Goal: Task Accomplishment & Management: Use online tool/utility

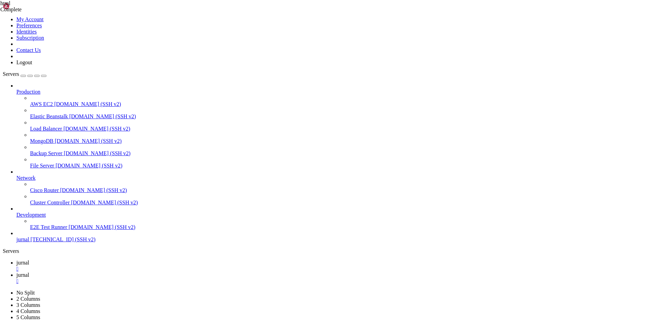
drag, startPoint x: 88, startPoint y: 495, endPoint x: 63, endPoint y: 488, distance: 26.9
click at [131, 272] on link "jurnal " at bounding box center [333, 278] width 634 height 12
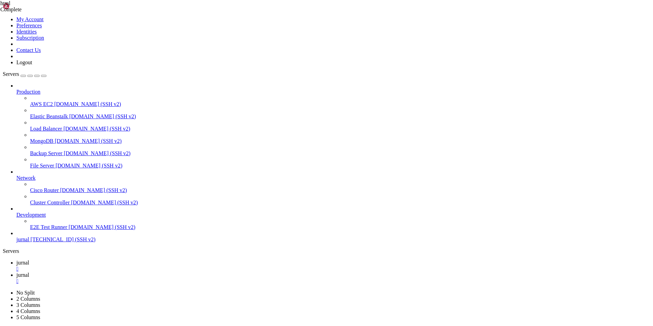
click at [29, 260] on span "jurnal" at bounding box center [22, 263] width 13 height 6
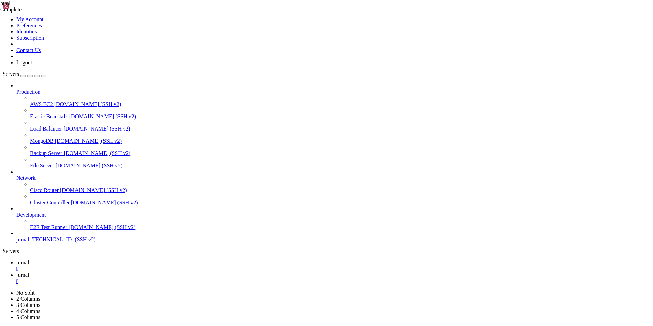
drag, startPoint x: 105, startPoint y: 557, endPoint x: 60, endPoint y: 576, distance: 48.0
drag, startPoint x: 44, startPoint y: 458, endPoint x: 32, endPoint y: 449, distance: 14.9
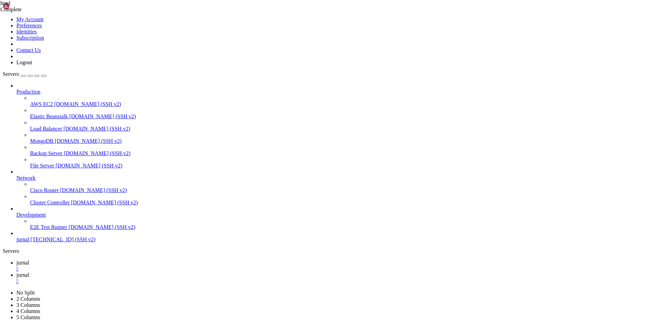
drag, startPoint x: 131, startPoint y: 530, endPoint x: 90, endPoint y: 545, distance: 43.7
drag, startPoint x: 214, startPoint y: 582, endPoint x: 188, endPoint y: 572, distance: 28.7
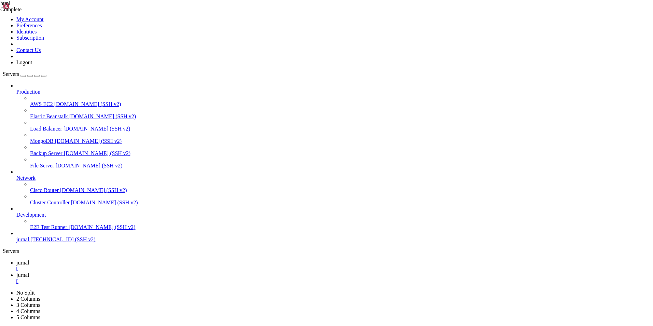
click at [29, 272] on span "jurnal" at bounding box center [22, 275] width 13 height 6
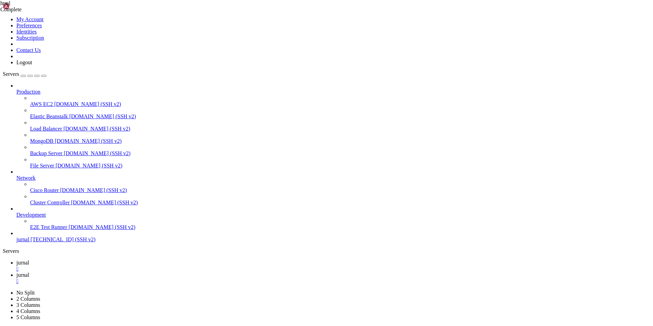
click at [106, 260] on link "jurnal " at bounding box center [333, 266] width 634 height 12
click at [29, 260] on span "jurnal" at bounding box center [22, 263] width 13 height 6
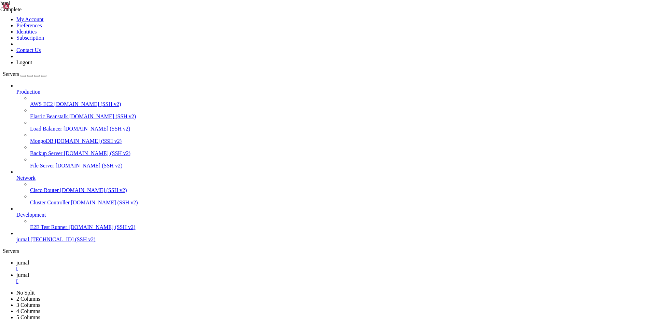
drag, startPoint x: 107, startPoint y: 600, endPoint x: 69, endPoint y: 555, distance: 58.4
drag, startPoint x: 98, startPoint y: 482, endPoint x: 79, endPoint y: 482, distance: 19.8
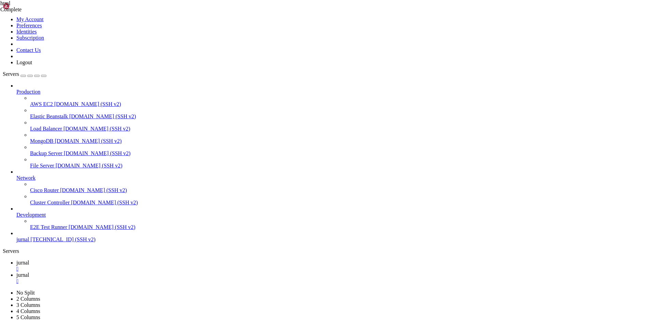
drag, startPoint x: 90, startPoint y: 504, endPoint x: 67, endPoint y: 482, distance: 32.4
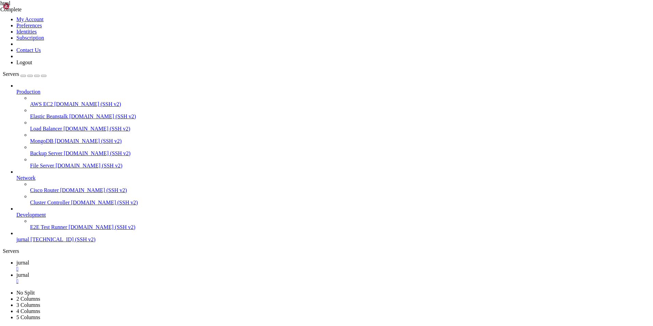
drag, startPoint x: 182, startPoint y: 471, endPoint x: 118, endPoint y: 435, distance: 73.1
click at [136, 272] on link "jurnal " at bounding box center [333, 278] width 634 height 12
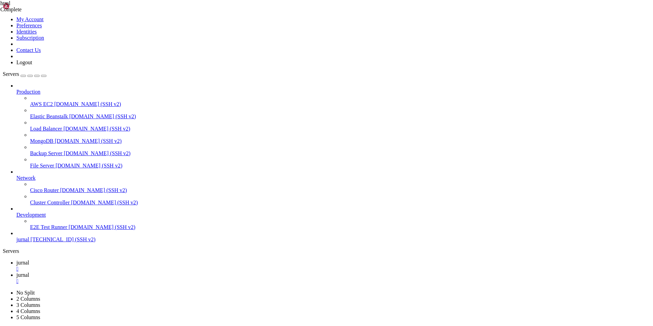
click at [29, 260] on span "jurnal" at bounding box center [22, 263] width 13 height 6
click at [131, 272] on link "jurnal " at bounding box center [333, 278] width 634 height 12
click at [104, 260] on link "jurnal " at bounding box center [333, 266] width 634 height 12
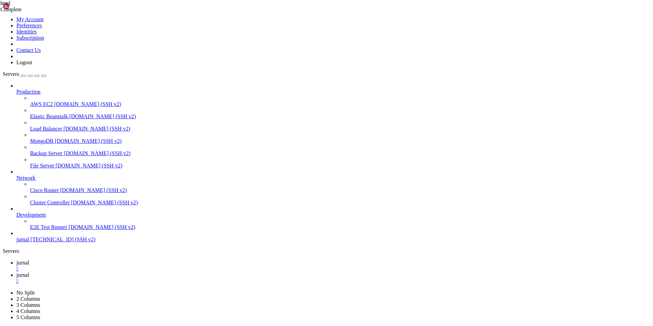
click at [127, 272] on link "jurnal " at bounding box center [333, 278] width 634 height 12
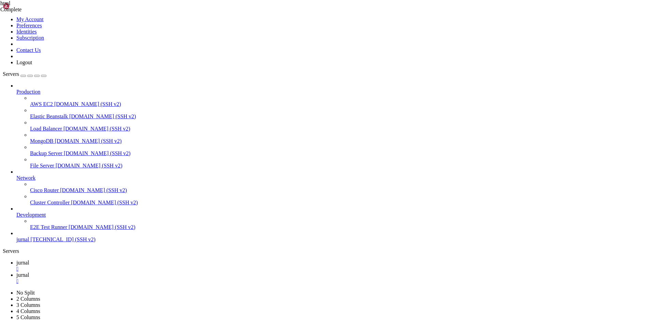
click at [29, 260] on span "jurnal" at bounding box center [22, 263] width 13 height 6
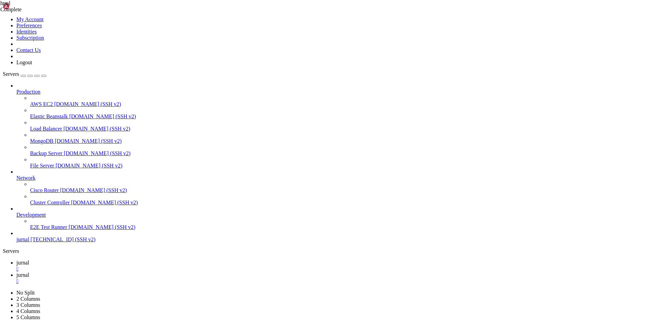
drag, startPoint x: 266, startPoint y: 522, endPoint x: 220, endPoint y: 516, distance: 46.4
drag, startPoint x: 108, startPoint y: 485, endPoint x: 90, endPoint y: 484, distance: 18.2
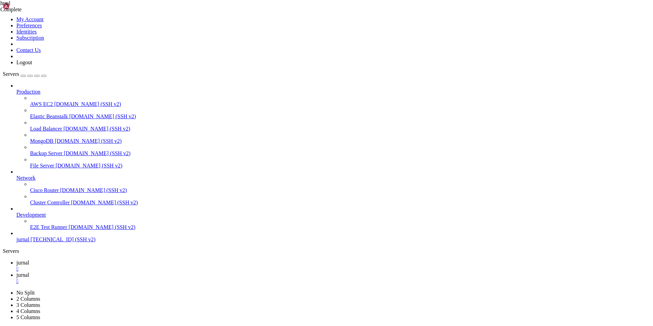
scroll to position [790, 0]
drag, startPoint x: 191, startPoint y: 667, endPoint x: 6, endPoint y: 667, distance: 184.8
drag, startPoint x: 113, startPoint y: 537, endPoint x: 68, endPoint y: 540, distance: 44.5
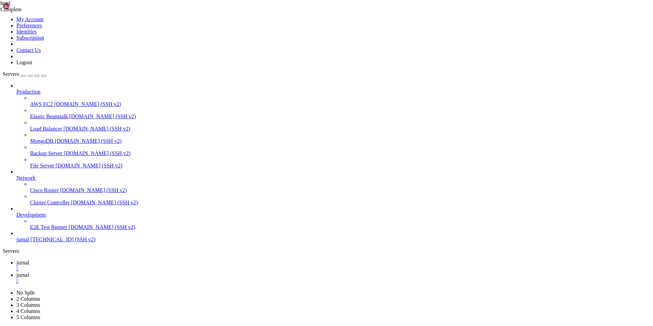
drag, startPoint x: 154, startPoint y: 556, endPoint x: 87, endPoint y: 549, distance: 67.7
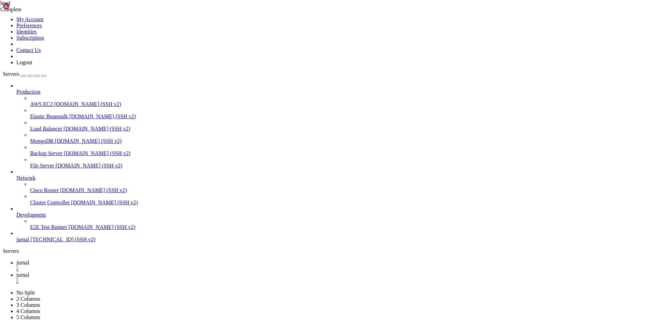
click at [29, 272] on span "jurnal" at bounding box center [22, 275] width 13 height 6
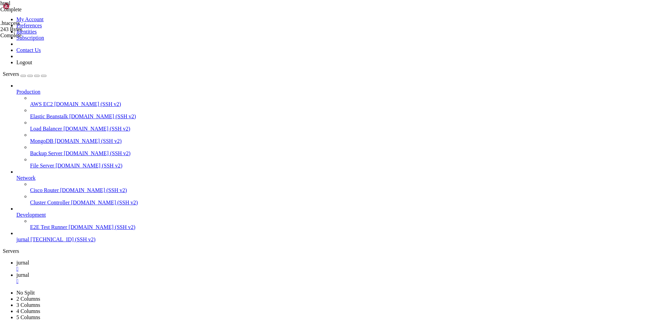
type input "/var/www/ijrsss/ojs-app"
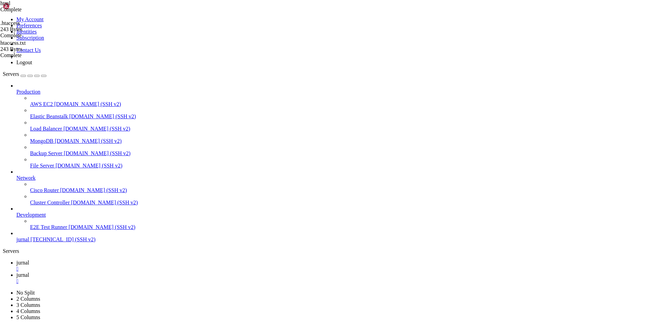
click at [151, 278] on div "" at bounding box center [333, 281] width 634 height 6
drag, startPoint x: 279, startPoint y: 83, endPoint x: 364, endPoint y: 114, distance: 91.0
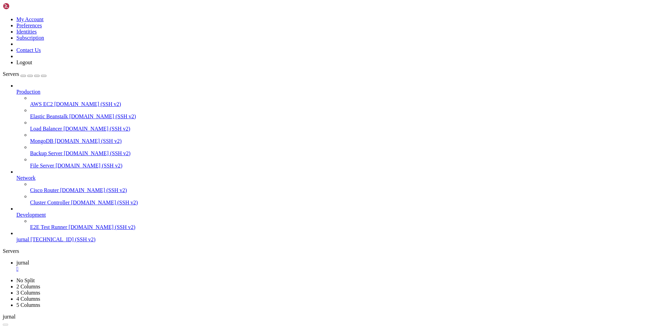
drag, startPoint x: 360, startPoint y: 109, endPoint x: 274, endPoint y: 77, distance: 91.4
